Goal: Task Accomplishment & Management: Use online tool/utility

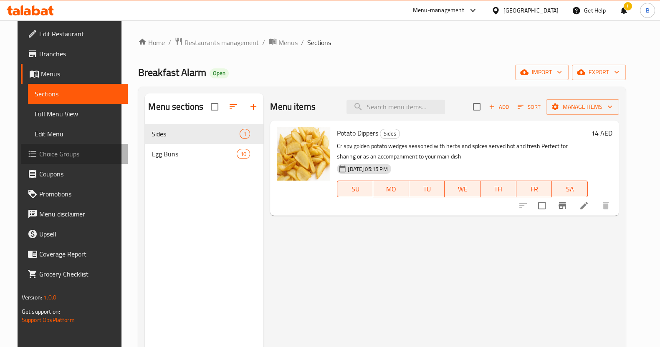
click at [41, 159] on span "Choice Groups" at bounding box center [80, 154] width 82 height 10
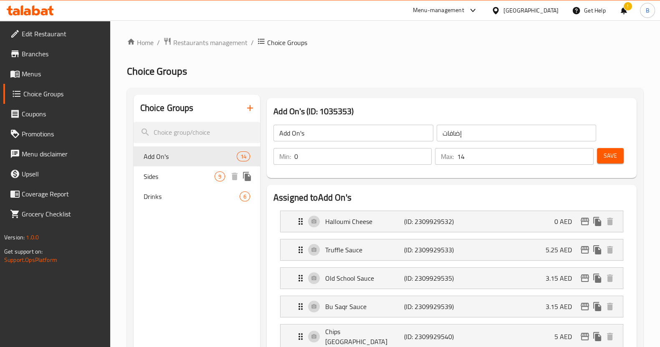
click at [202, 173] on span "Sides" at bounding box center [179, 177] width 71 height 10
type input "Sides"
type input "الجانبين"
type input "1"
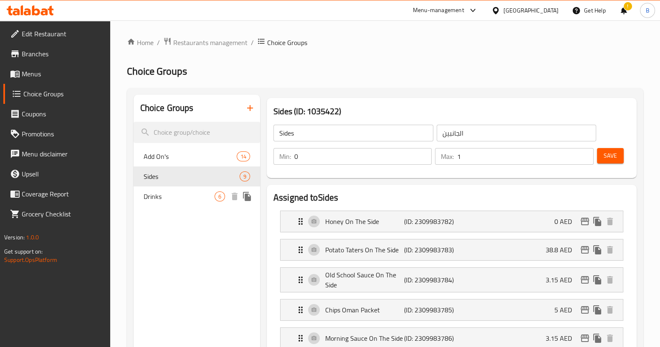
click at [158, 193] on span "Drinks" at bounding box center [179, 197] width 71 height 10
type input "Drinks"
type input "مشروبات"
type input "6"
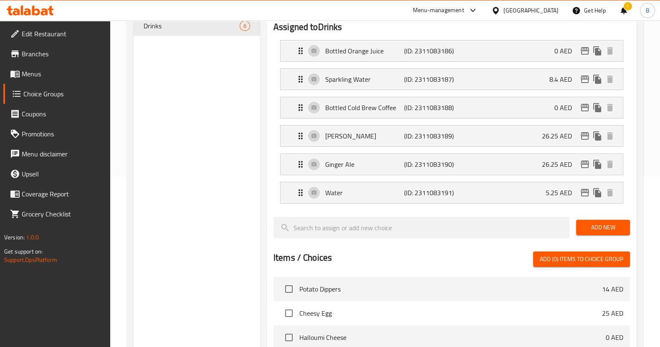
scroll to position [131, 0]
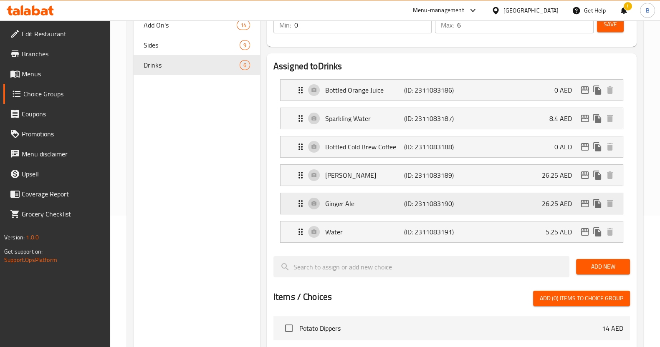
click at [309, 205] on div "Ginger Ale (ID: 2311083190) 26.25 AED" at bounding box center [454, 203] width 317 height 21
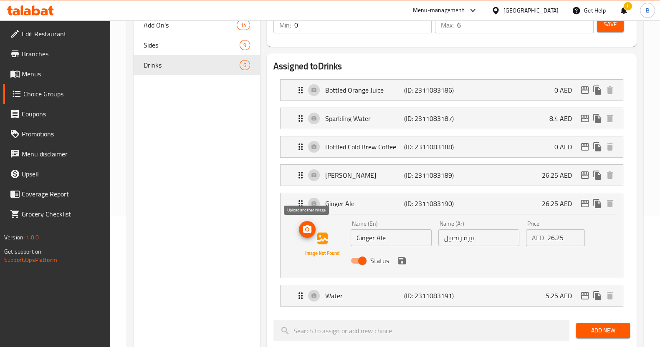
click at [309, 234] on icon "upload picture" at bounding box center [307, 230] width 10 height 10
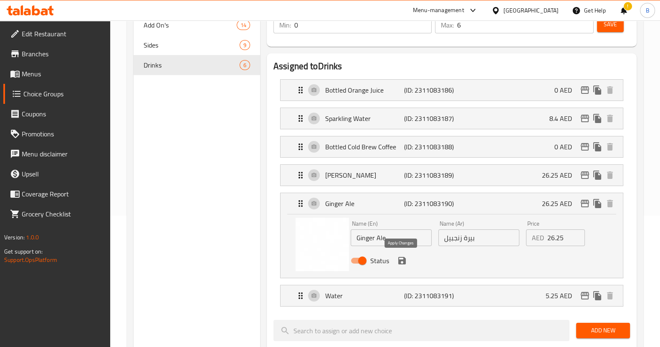
click at [403, 262] on icon "save" at bounding box center [402, 261] width 8 height 8
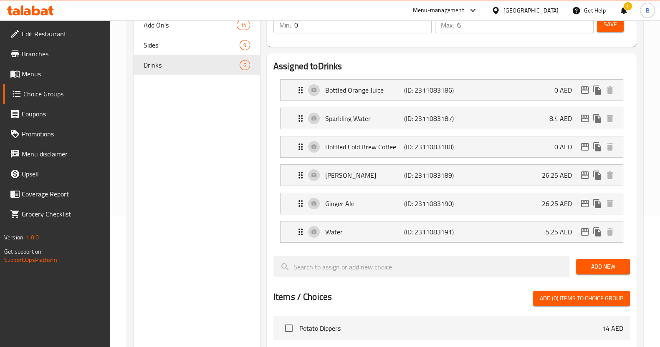
click at [618, 26] on button "Save" at bounding box center [610, 24] width 27 height 15
